Goal: Information Seeking & Learning: Compare options

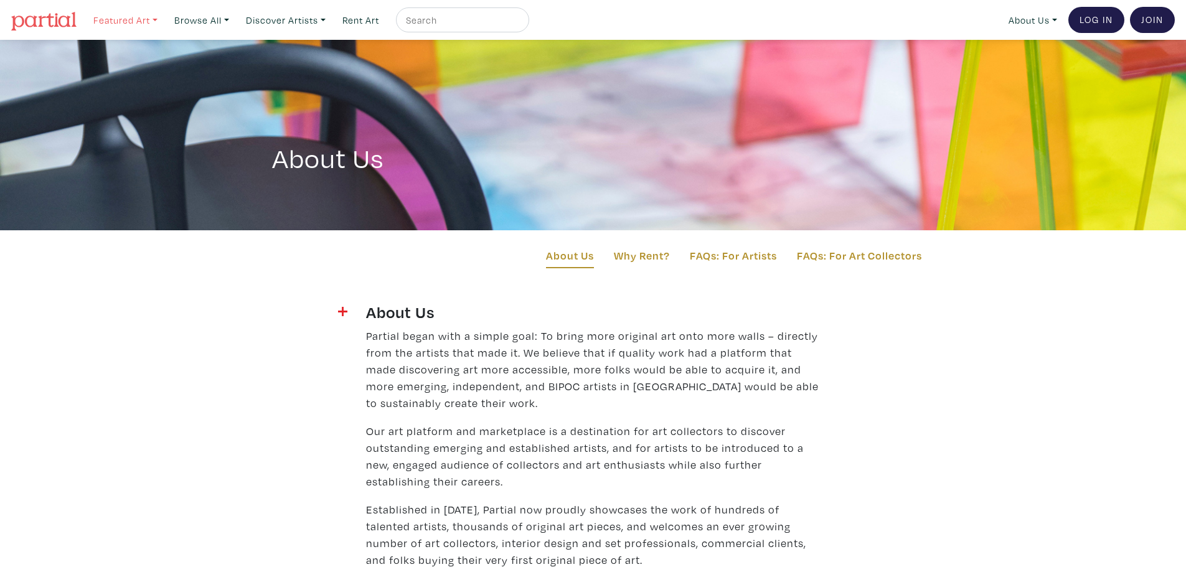
click at [149, 22] on link "Featured Art" at bounding box center [125, 20] width 75 height 26
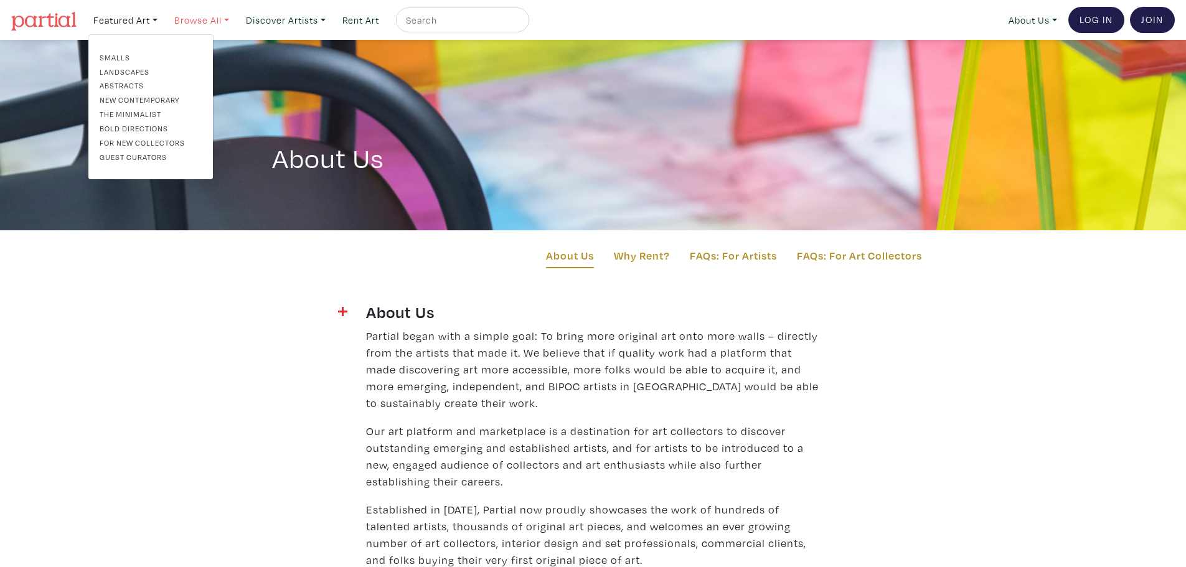
click at [192, 22] on link "Browse All" at bounding box center [202, 20] width 66 height 26
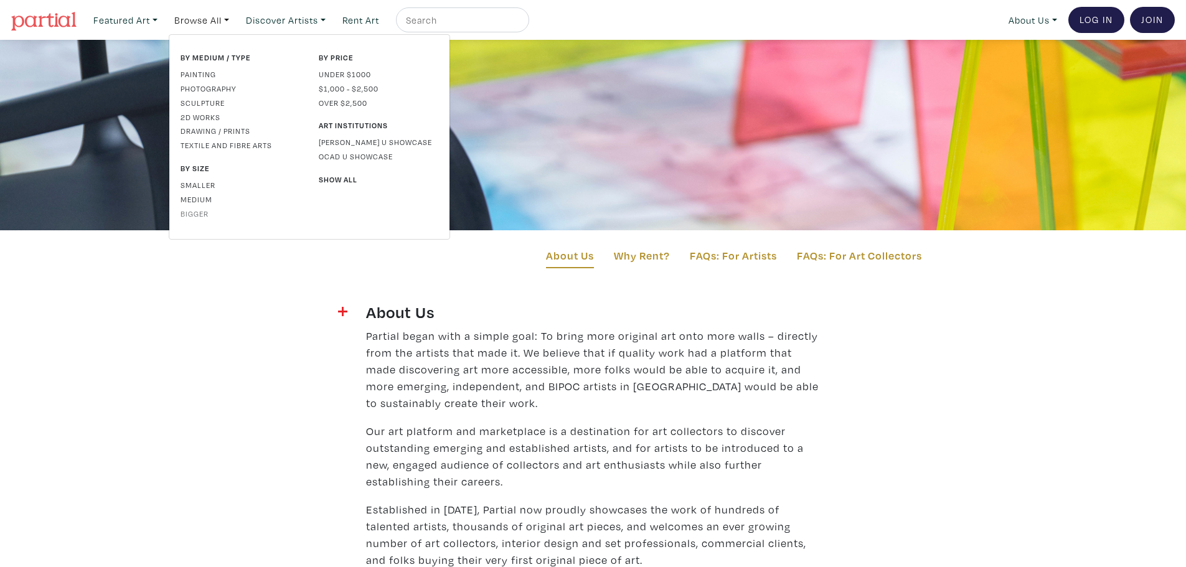
click at [205, 209] on link "Bigger" at bounding box center [241, 213] width 120 height 11
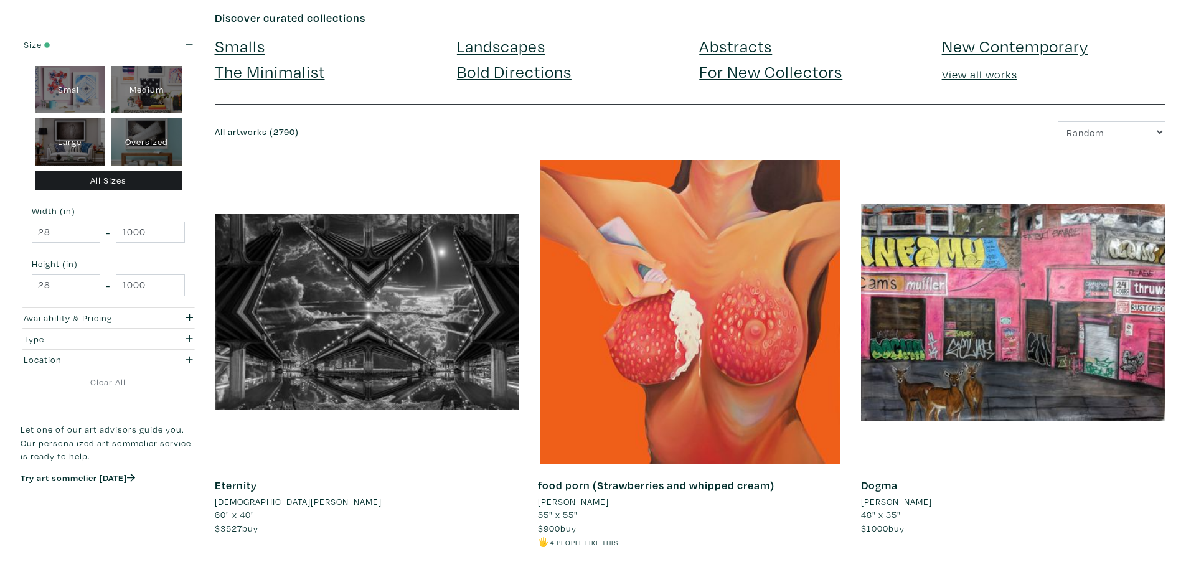
scroll to position [125, 0]
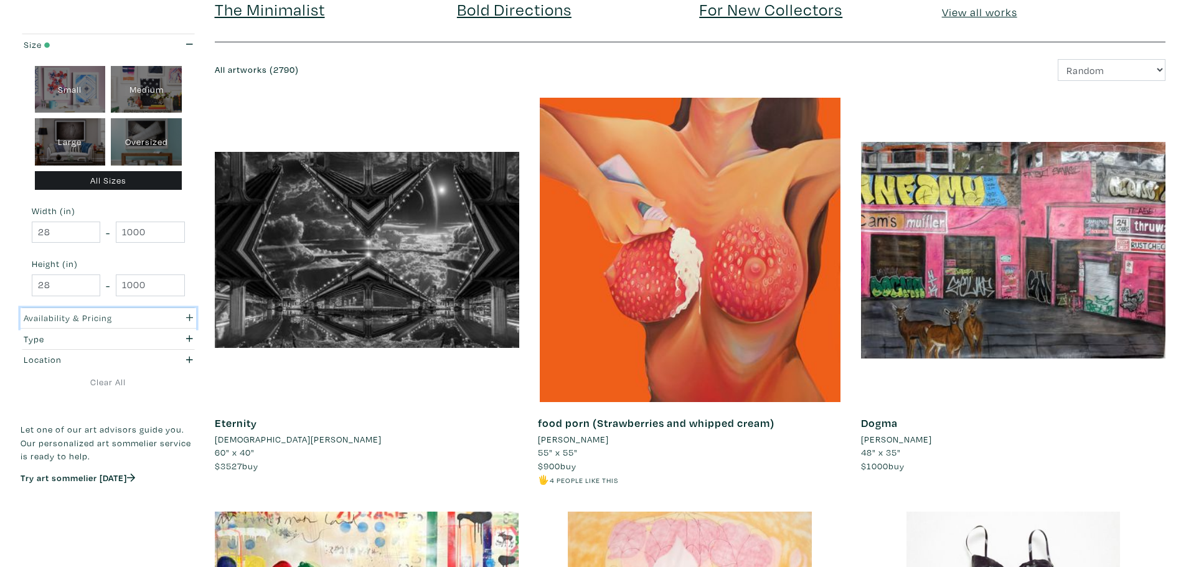
click at [94, 319] on div "Availability & Pricing" at bounding box center [85, 318] width 123 height 14
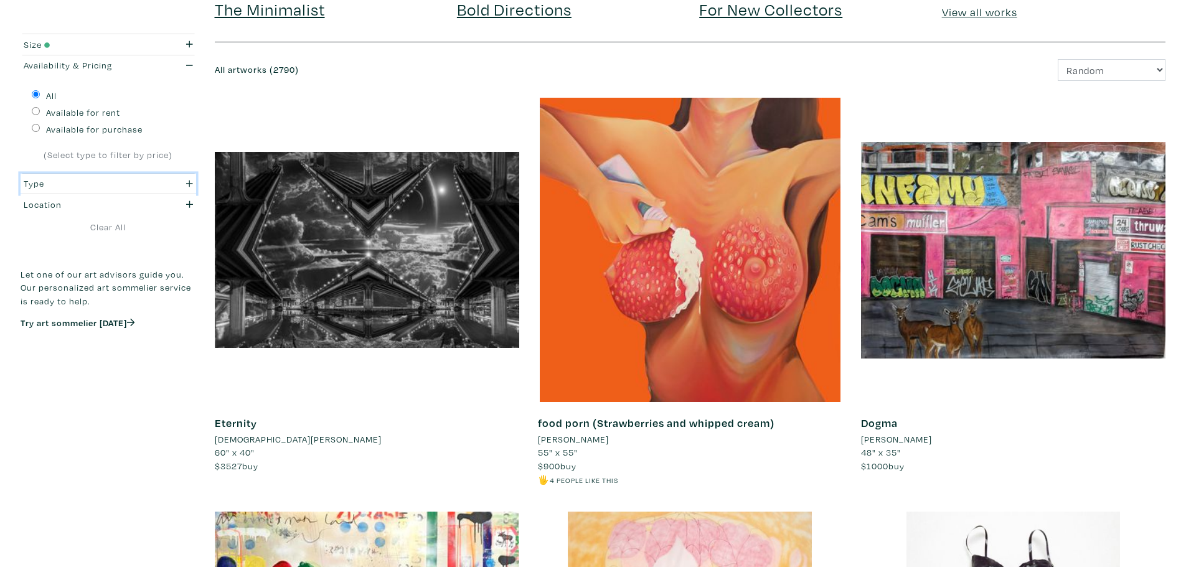
click at [96, 187] on div "Type" at bounding box center [85, 184] width 123 height 14
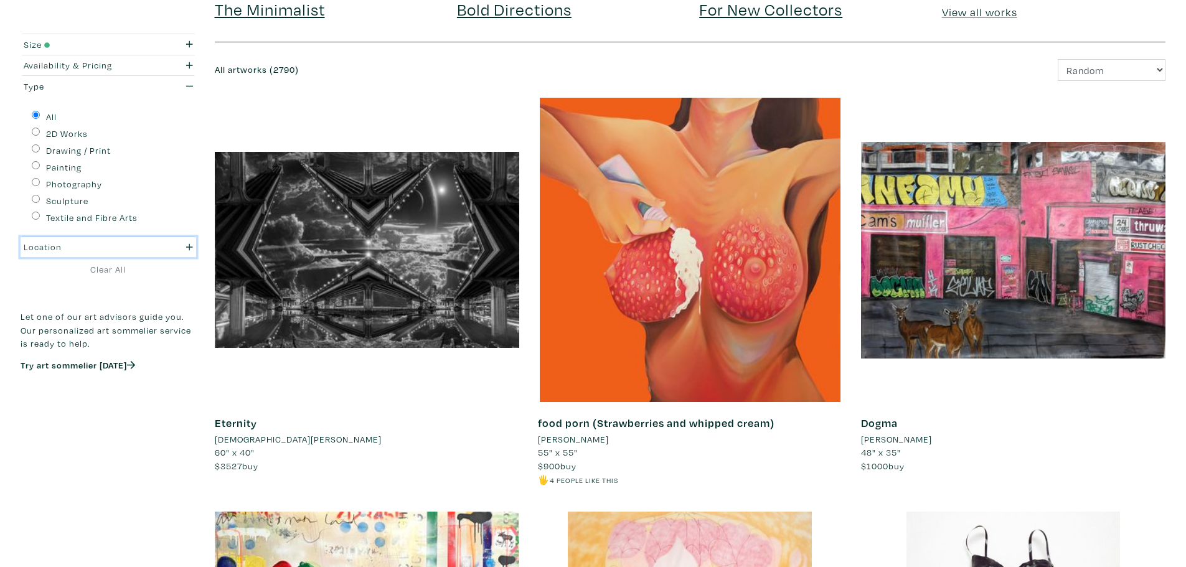
click at [84, 241] on div "Location" at bounding box center [85, 247] width 123 height 14
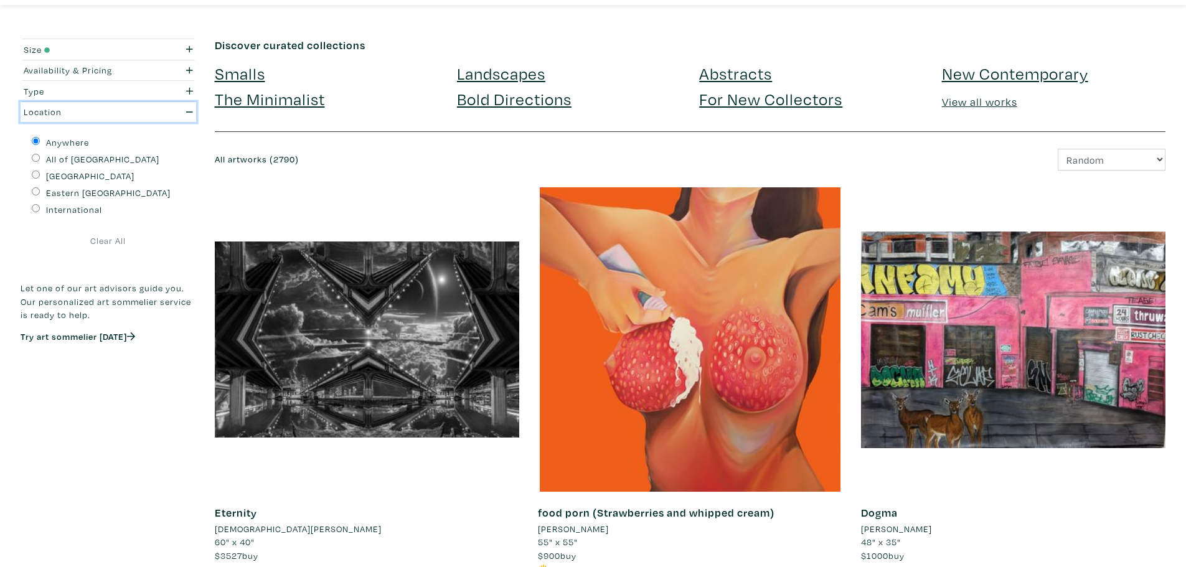
scroll to position [62, 0]
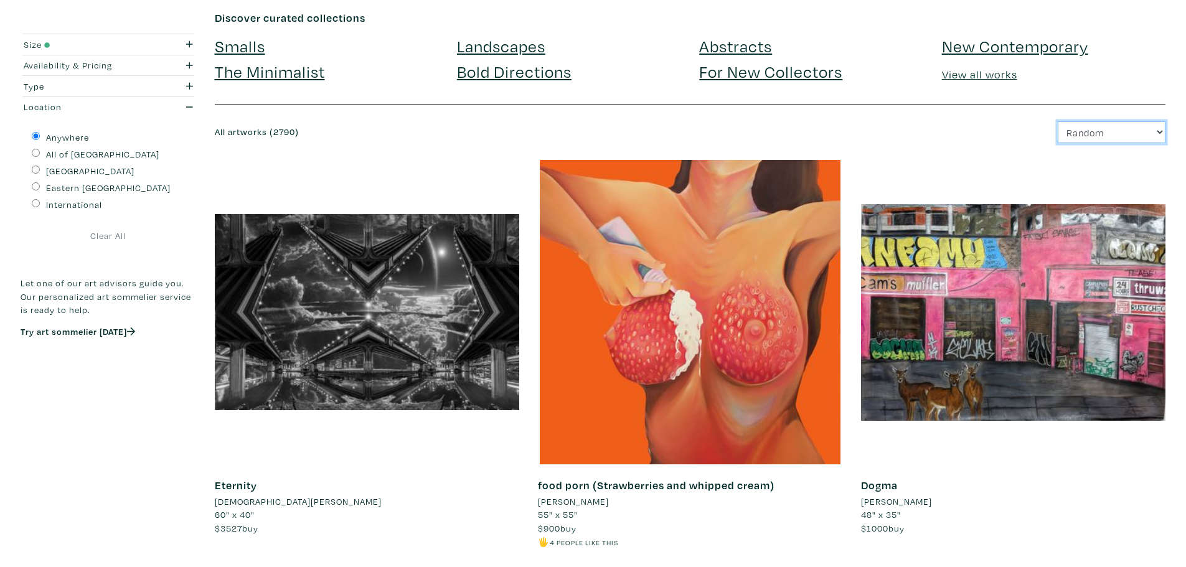
click at [1109, 131] on select "Newest Random Price: Low to High Price: High to Low" at bounding box center [1112, 132] width 108 height 22
select select "price"
click at [1058, 121] on select "Newest Random Price: Low to High Price: High to Low" at bounding box center [1112, 132] width 108 height 22
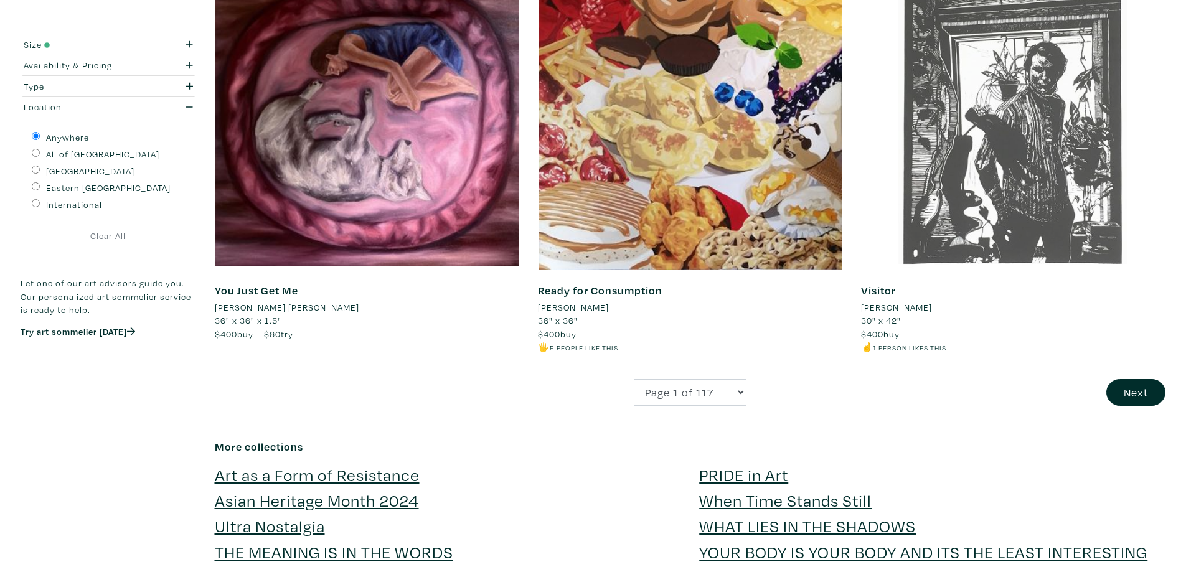
scroll to position [3175, 0]
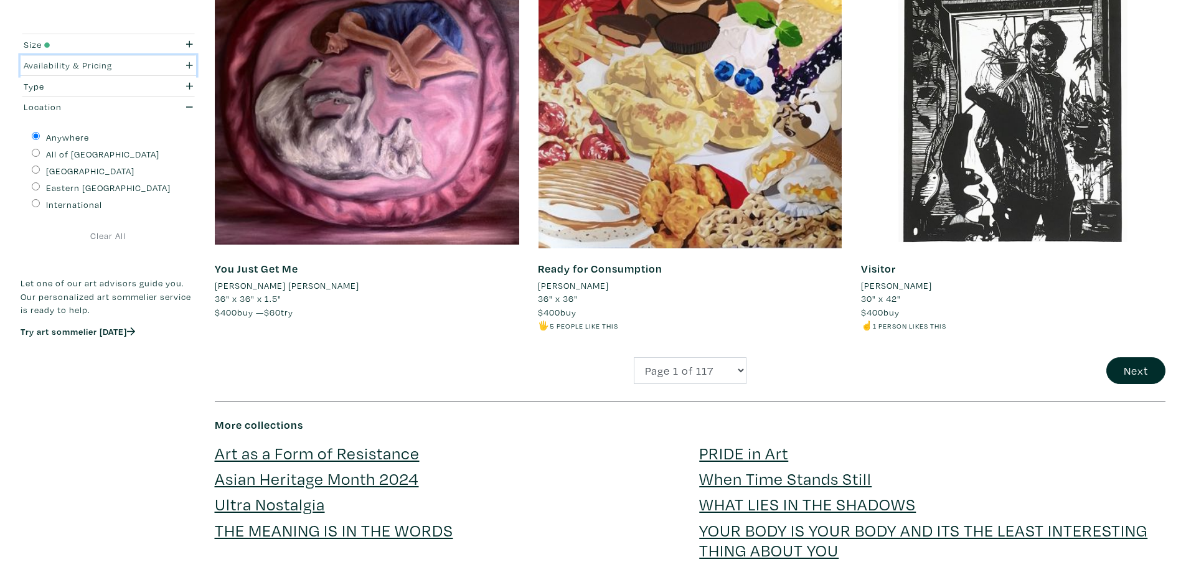
click at [102, 69] on div "Availability & Pricing" at bounding box center [85, 66] width 123 height 14
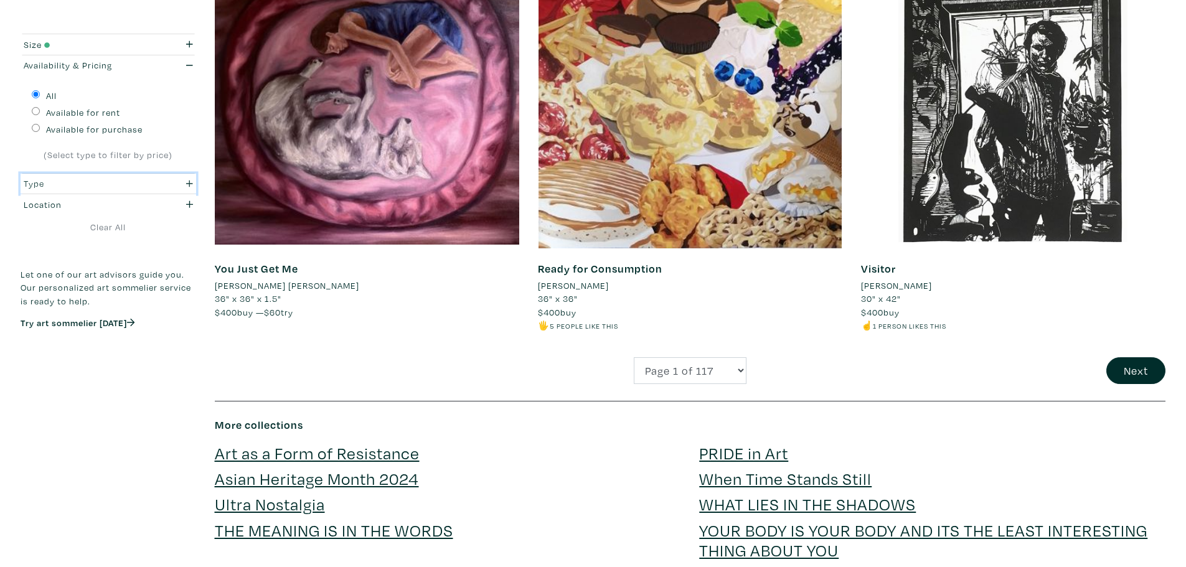
click at [91, 181] on div "Type" at bounding box center [85, 184] width 123 height 14
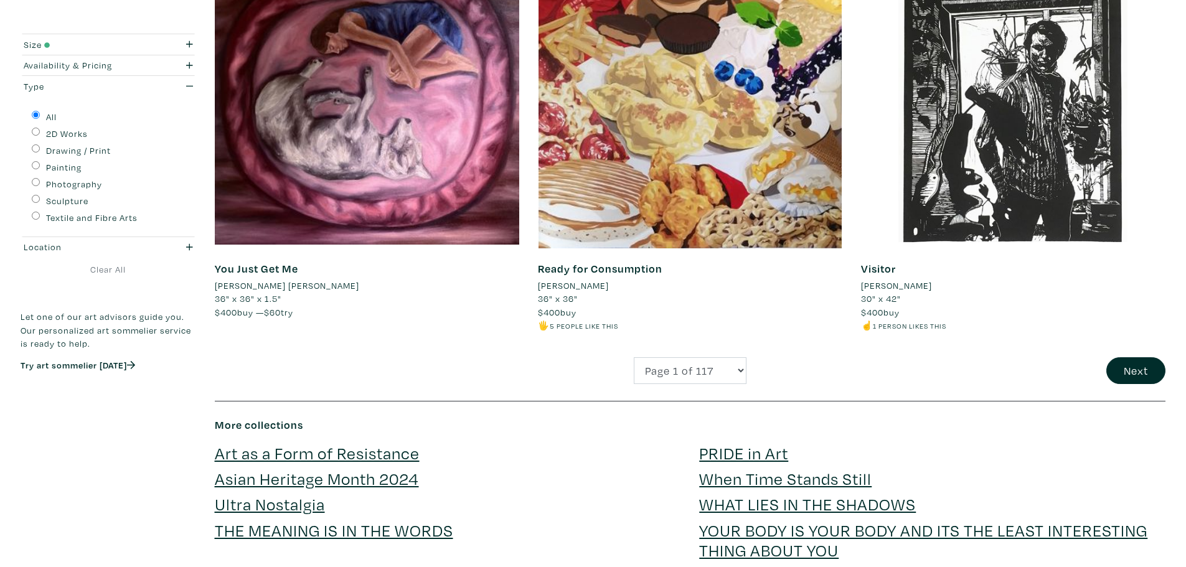
click at [73, 166] on label "Painting" at bounding box center [63, 168] width 35 height 14
click at [40, 166] on input "Painting" at bounding box center [36, 165] width 8 height 8
radio input "true"
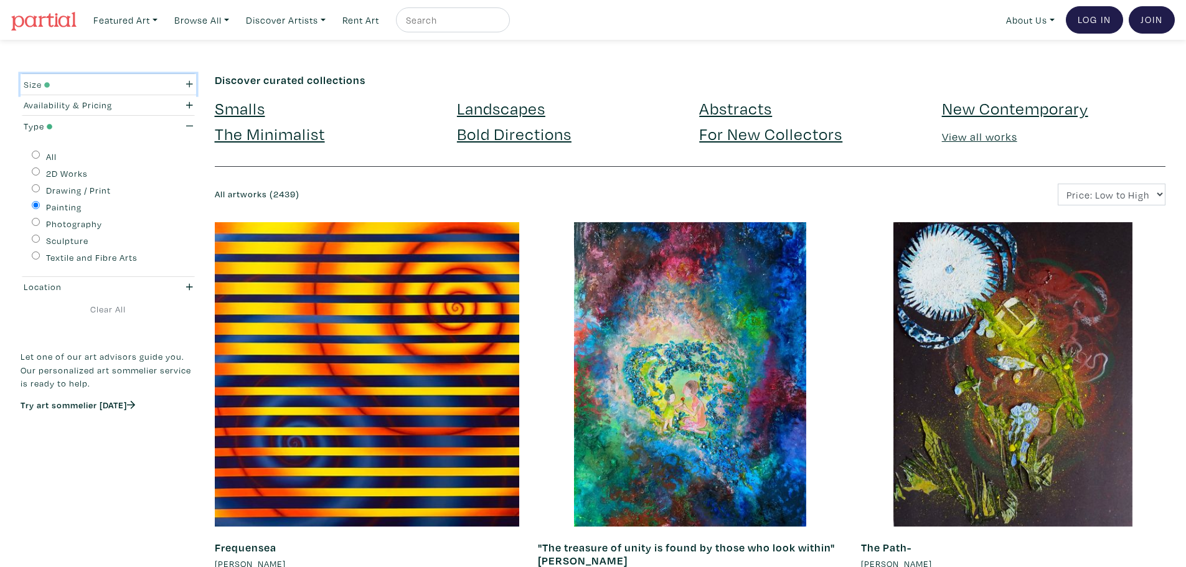
click at [85, 83] on div "Size" at bounding box center [85, 85] width 123 height 14
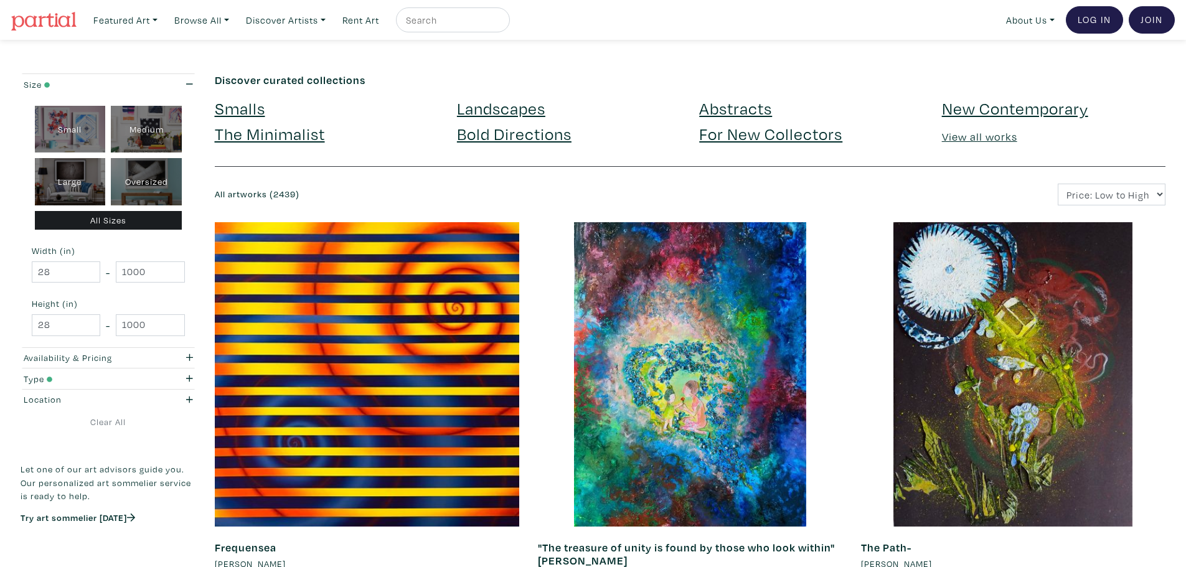
click at [134, 171] on div "Oversized" at bounding box center [146, 181] width 71 height 47
type input "48"
type input "210"
type input "48"
type input "250"
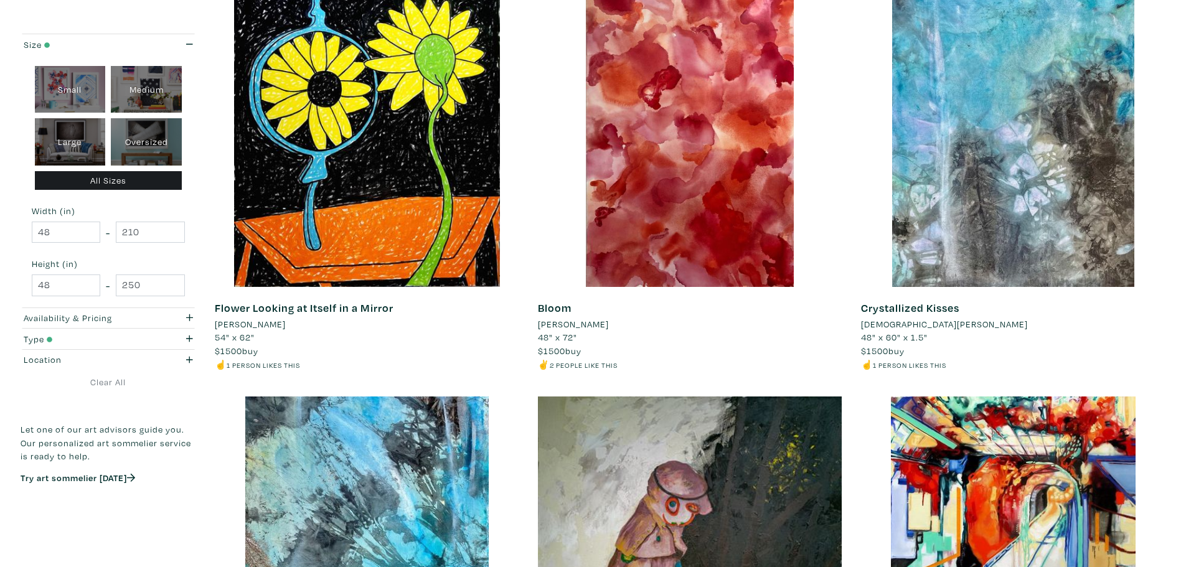
scroll to position [2428, 0]
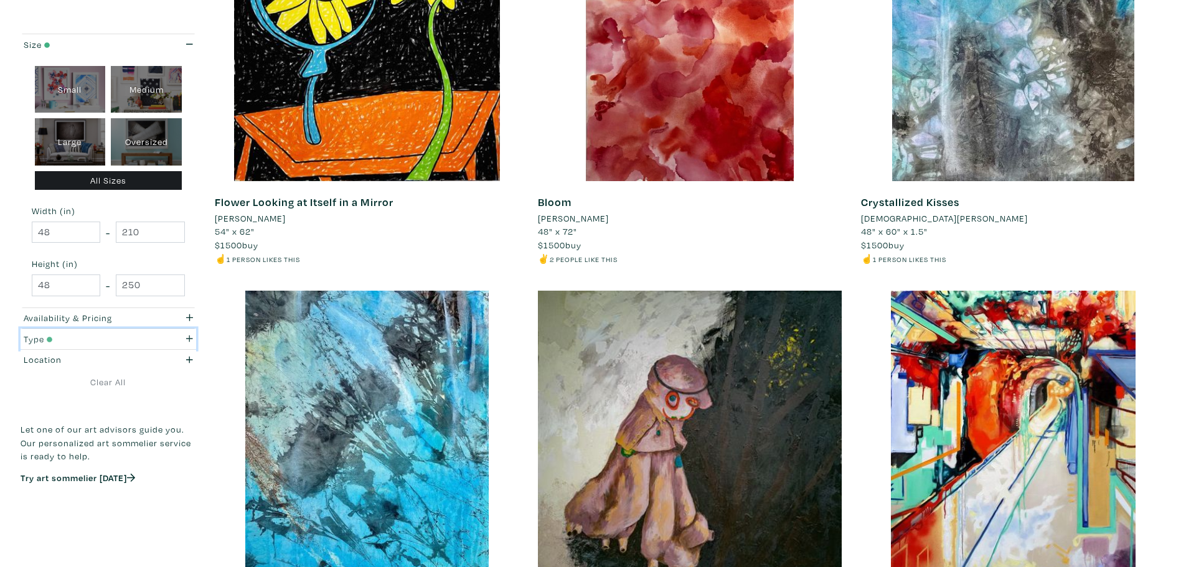
click at [75, 337] on div "Type" at bounding box center [85, 339] width 123 height 14
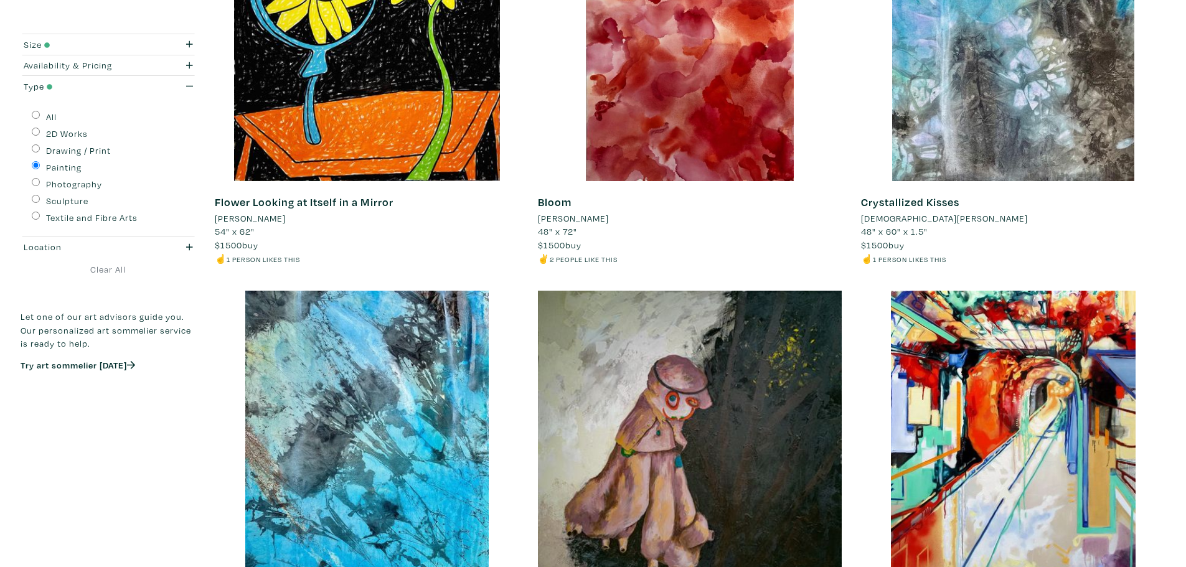
click at [78, 150] on label "Drawing / Print" at bounding box center [78, 151] width 65 height 14
click at [40, 150] on input "Drawing / Print" at bounding box center [36, 148] width 8 height 8
radio input "true"
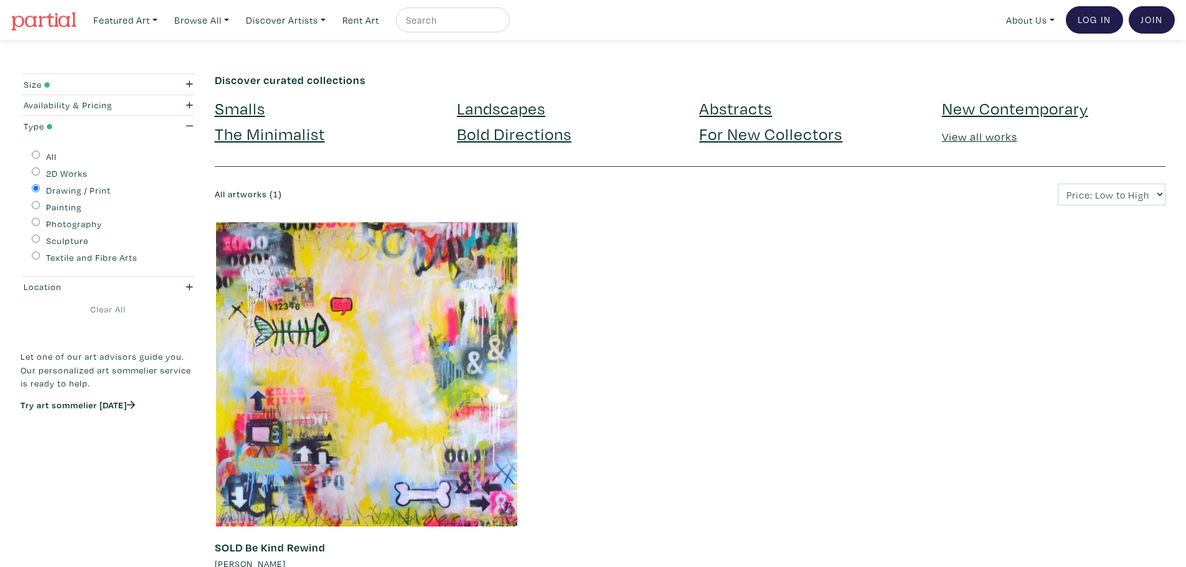
click at [67, 172] on label "2D Works" at bounding box center [67, 174] width 42 height 14
click at [40, 172] on input "2D Works" at bounding box center [36, 171] width 8 height 8
radio input "true"
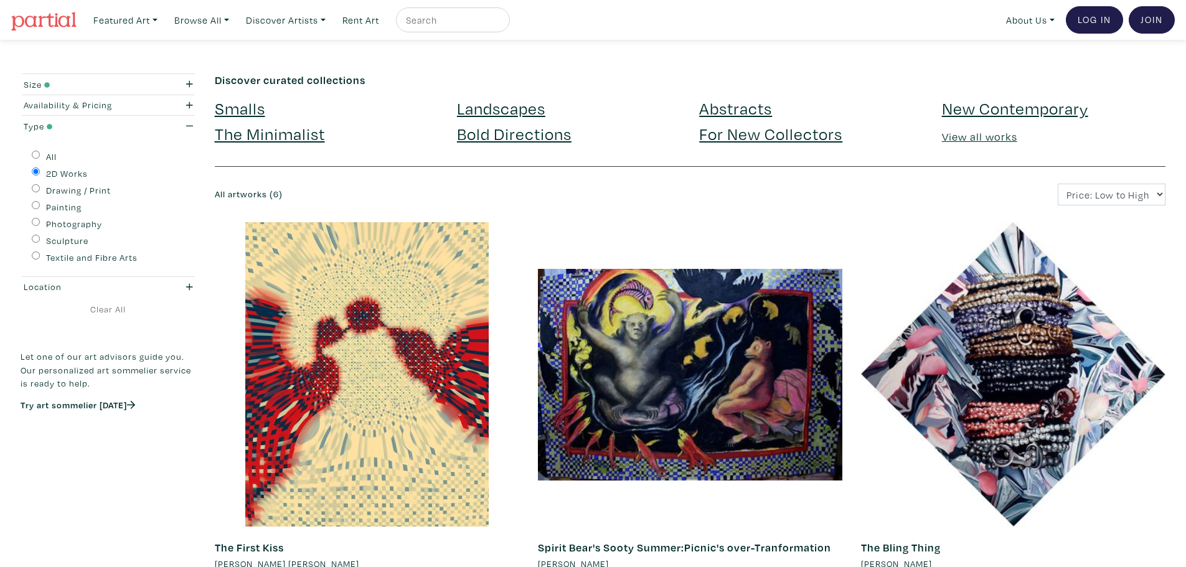
click at [73, 221] on label "Photography" at bounding box center [74, 224] width 56 height 14
click at [40, 221] on input "Photography" at bounding box center [36, 222] width 8 height 8
radio input "true"
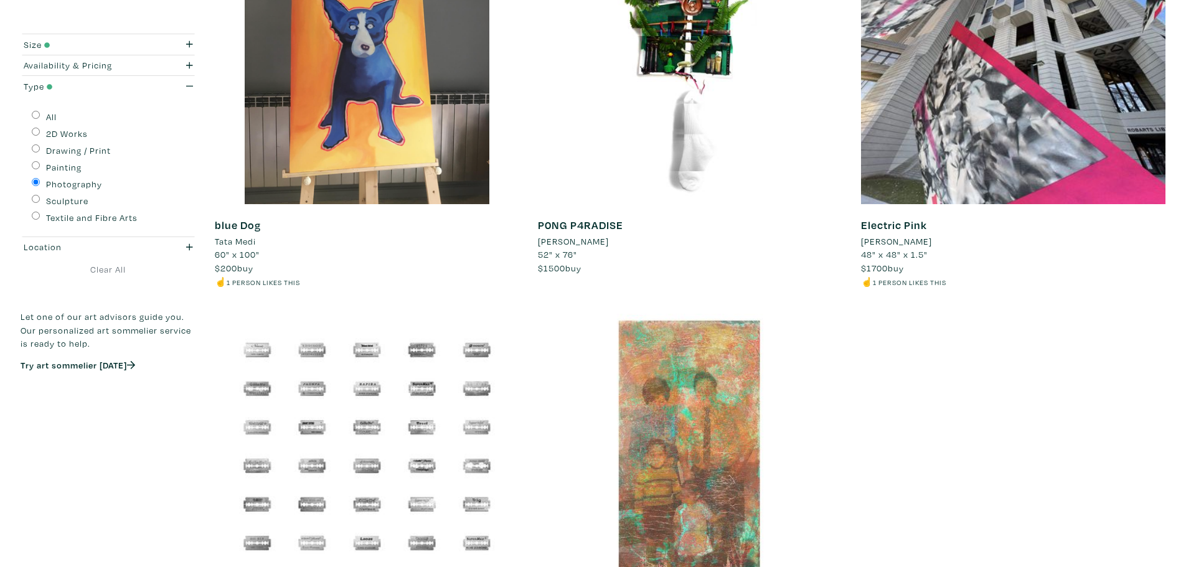
scroll to position [498, 0]
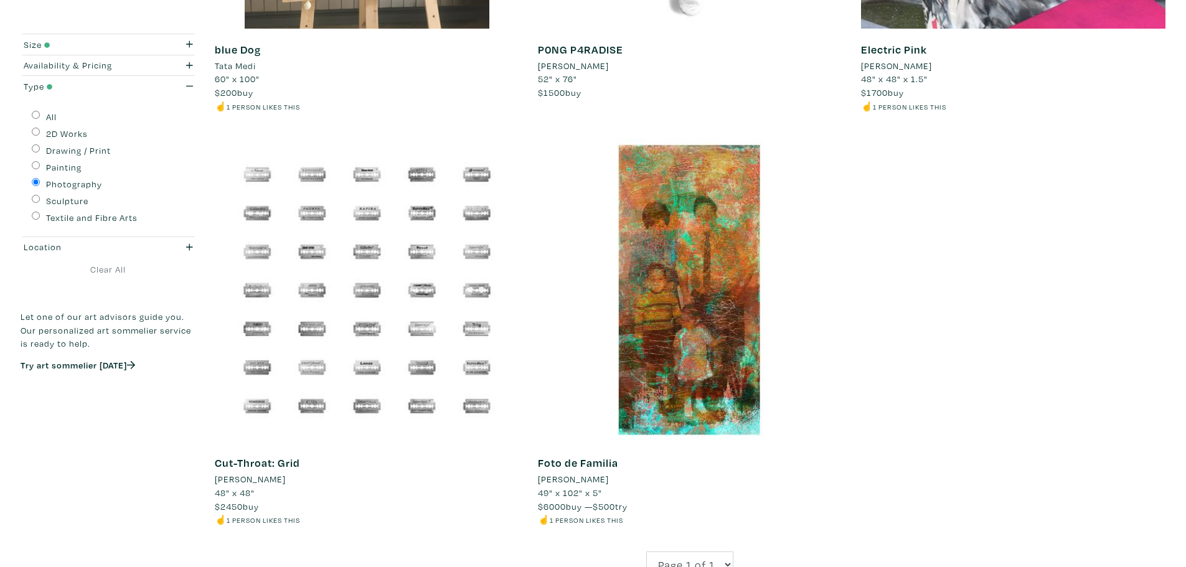
click at [127, 217] on label "Textile and Fibre Arts" at bounding box center [92, 218] width 92 height 14
click at [40, 217] on input "Textile and Fibre Arts" at bounding box center [36, 216] width 8 height 8
radio input "true"
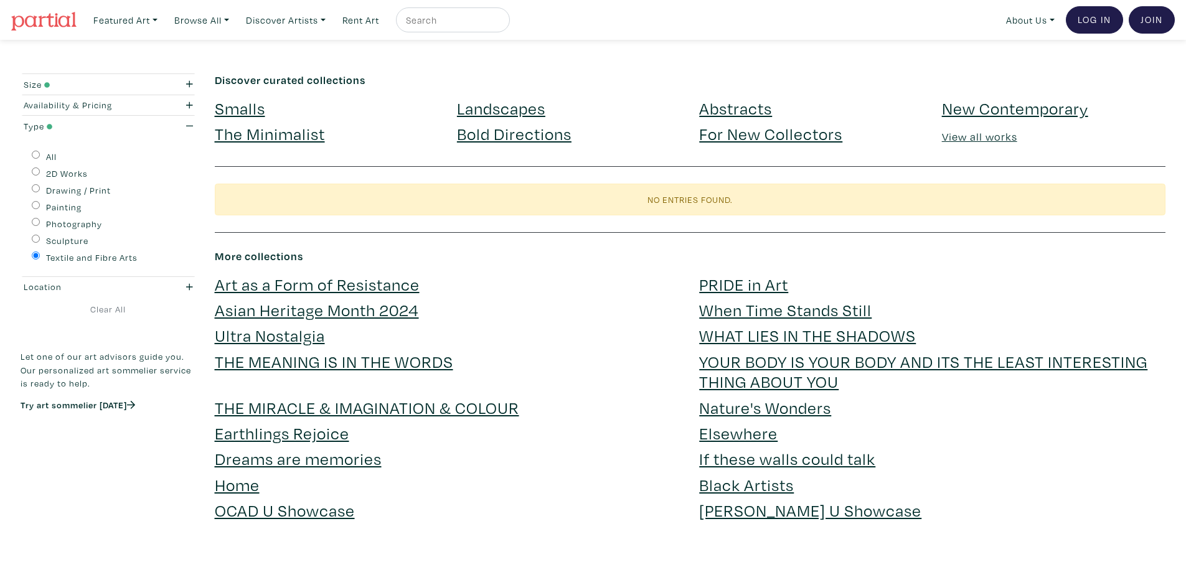
click at [73, 241] on label "Sculpture" at bounding box center [67, 241] width 42 height 14
click at [40, 241] on input "Sculpture" at bounding box center [36, 239] width 8 height 8
radio input "true"
